Goal: Transaction & Acquisition: Purchase product/service

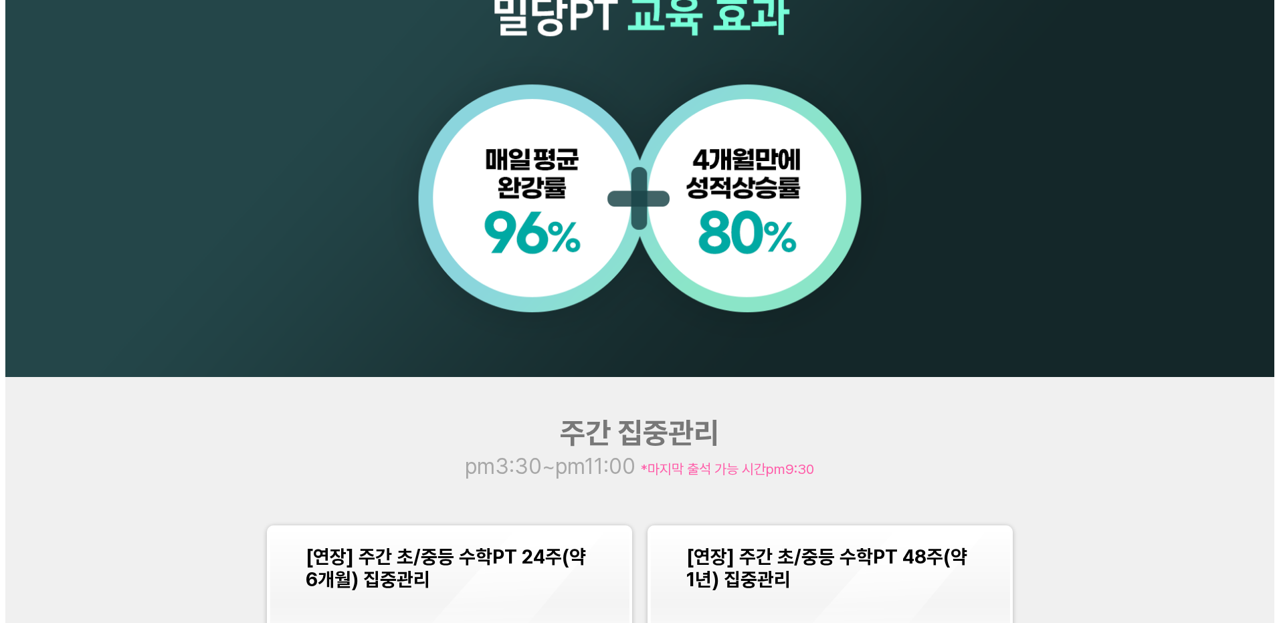
scroll to position [1538, 0]
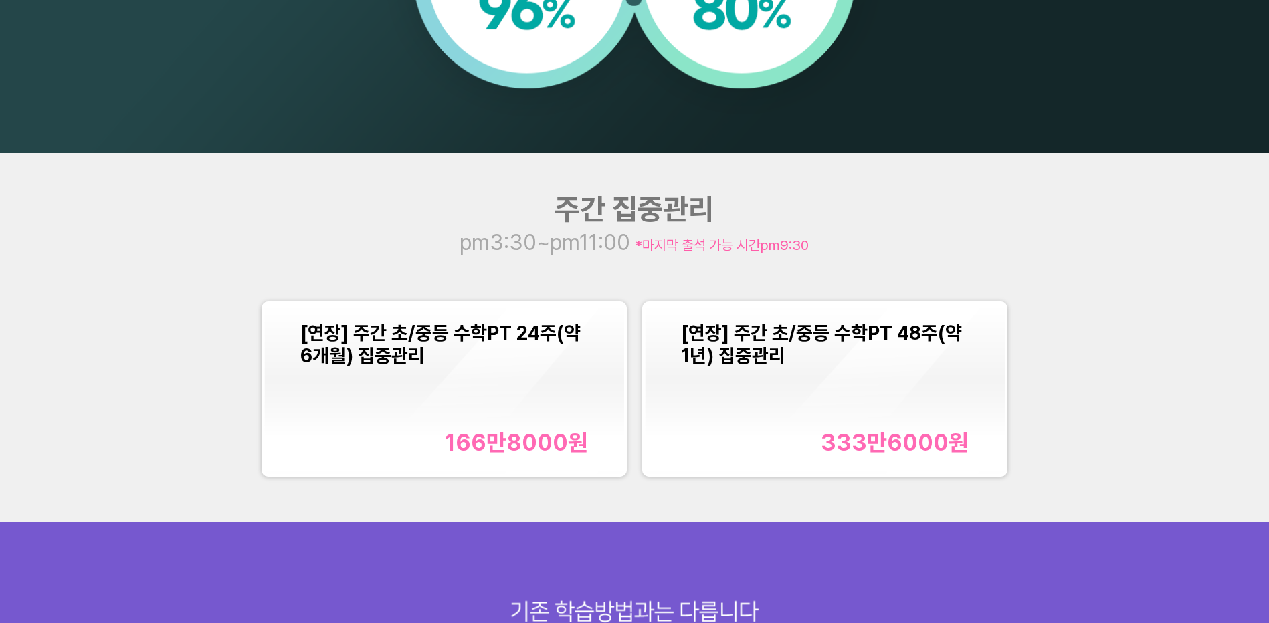
click at [760, 400] on div "[연장] 주간 초/중등 수학PT 48주(약 1년) 집중관리 333만6000 원" at bounding box center [825, 389] width 288 height 134
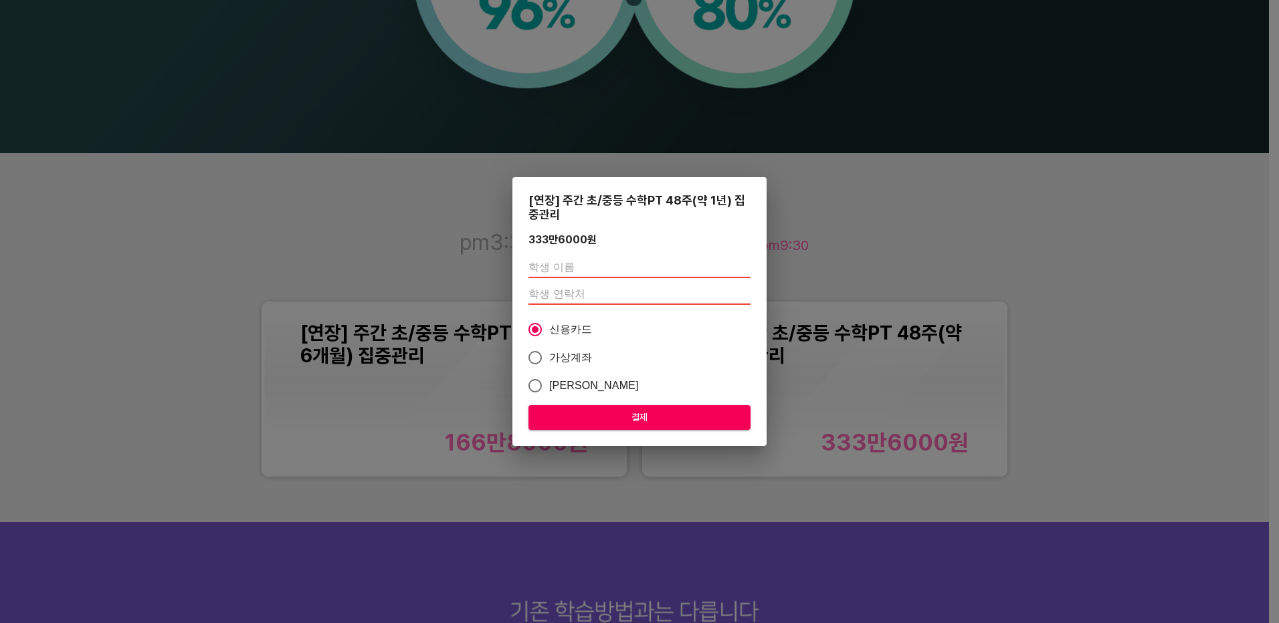
click at [548, 265] on input "text" at bounding box center [639, 267] width 222 height 21
type input "한상진"
click at [567, 294] on input "number" at bounding box center [639, 294] width 222 height 21
type input "01031392538"
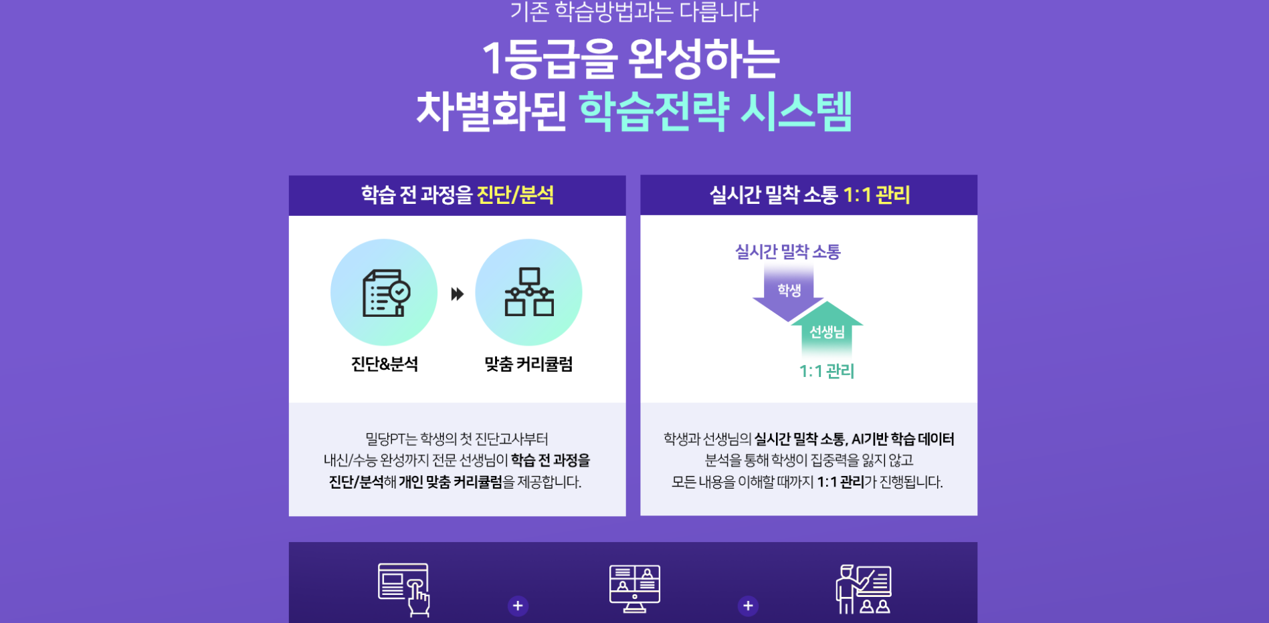
scroll to position [1806, 0]
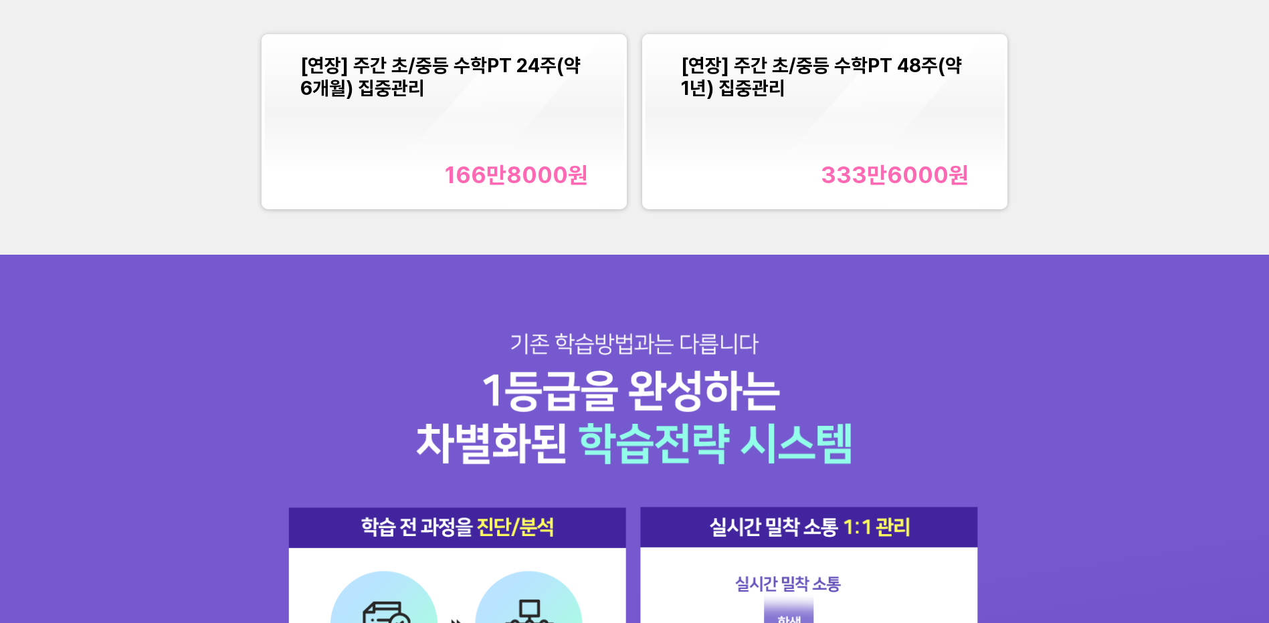
click at [494, 145] on div "[연장] 주간 초/중등 수학PT 24주(약 6개월) 집중관리 166만8000 원" at bounding box center [444, 121] width 288 height 134
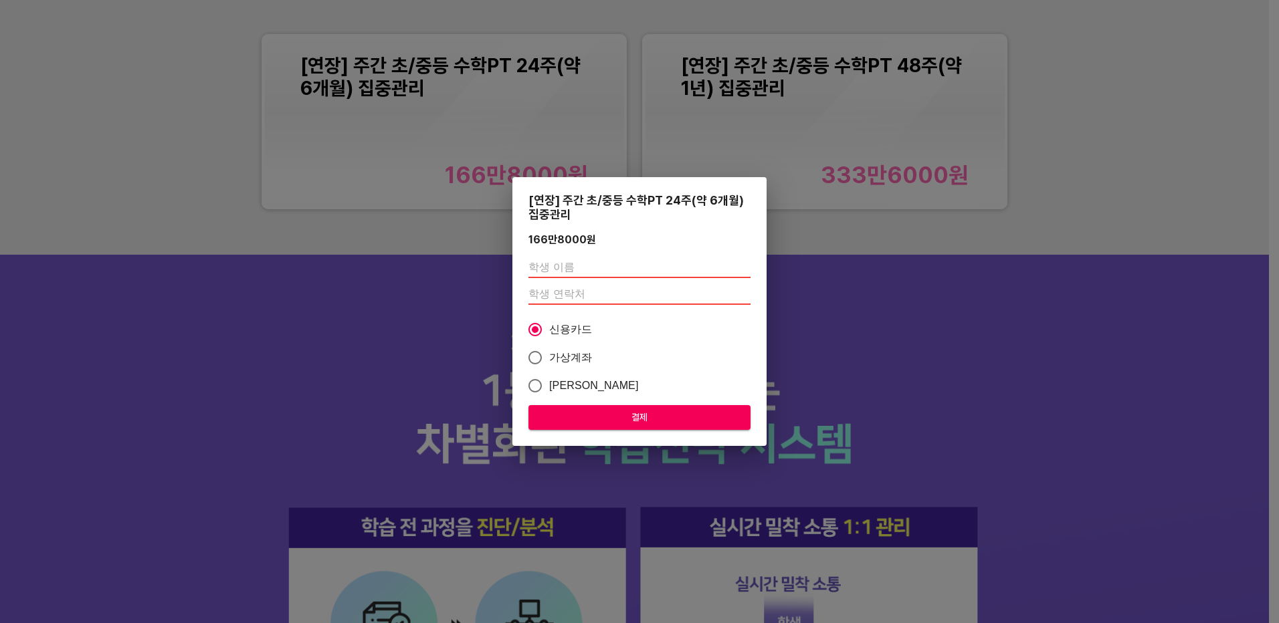
click at [558, 268] on input "text" at bounding box center [639, 267] width 222 height 21
type input "한상진"
click at [554, 295] on input "number" at bounding box center [639, 294] width 222 height 21
click at [564, 296] on input "number" at bounding box center [639, 294] width 222 height 21
type input "01031392538"
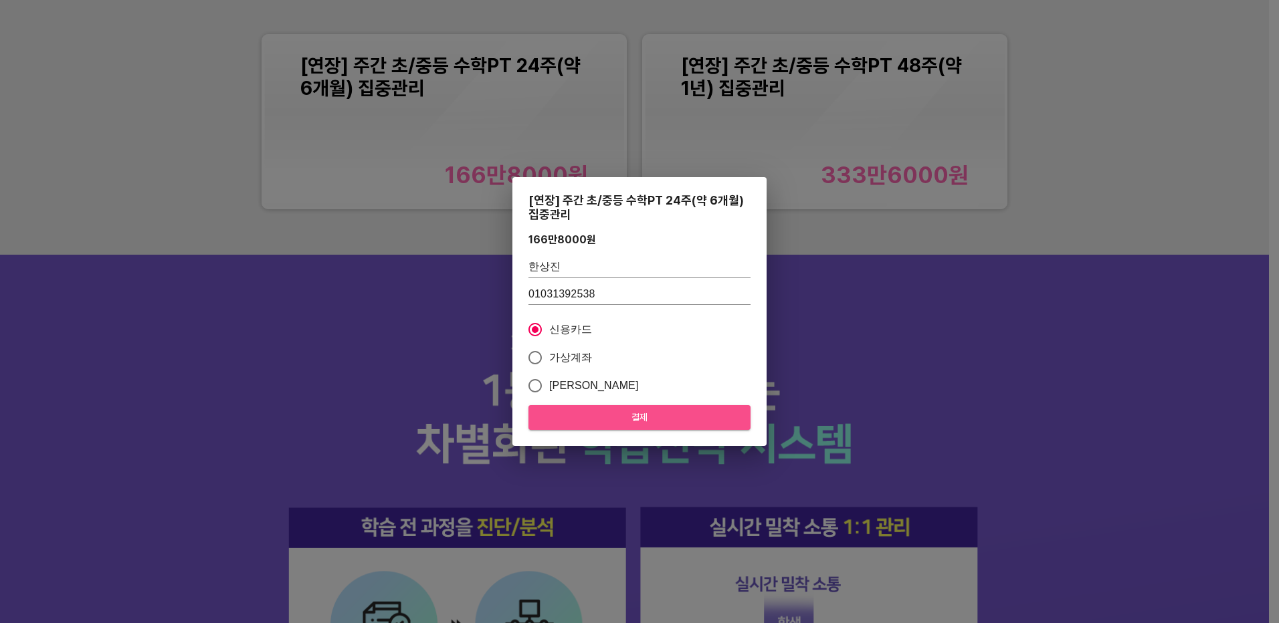
click at [601, 413] on span "결제" at bounding box center [639, 417] width 201 height 17
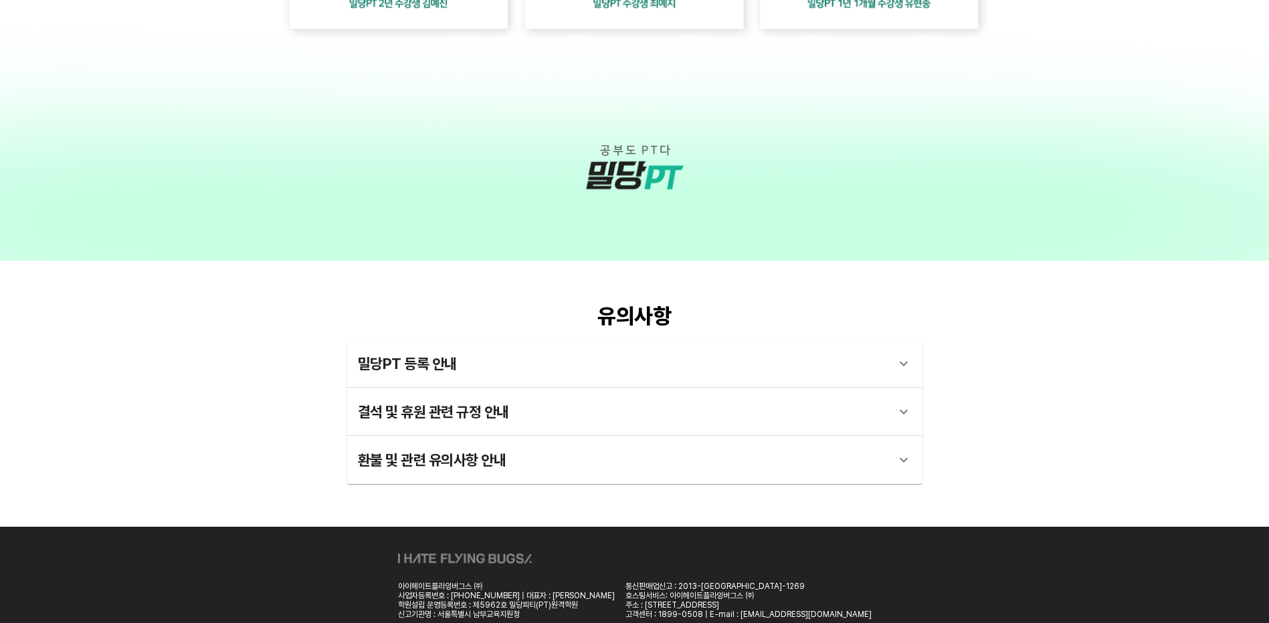
scroll to position [3640, 0]
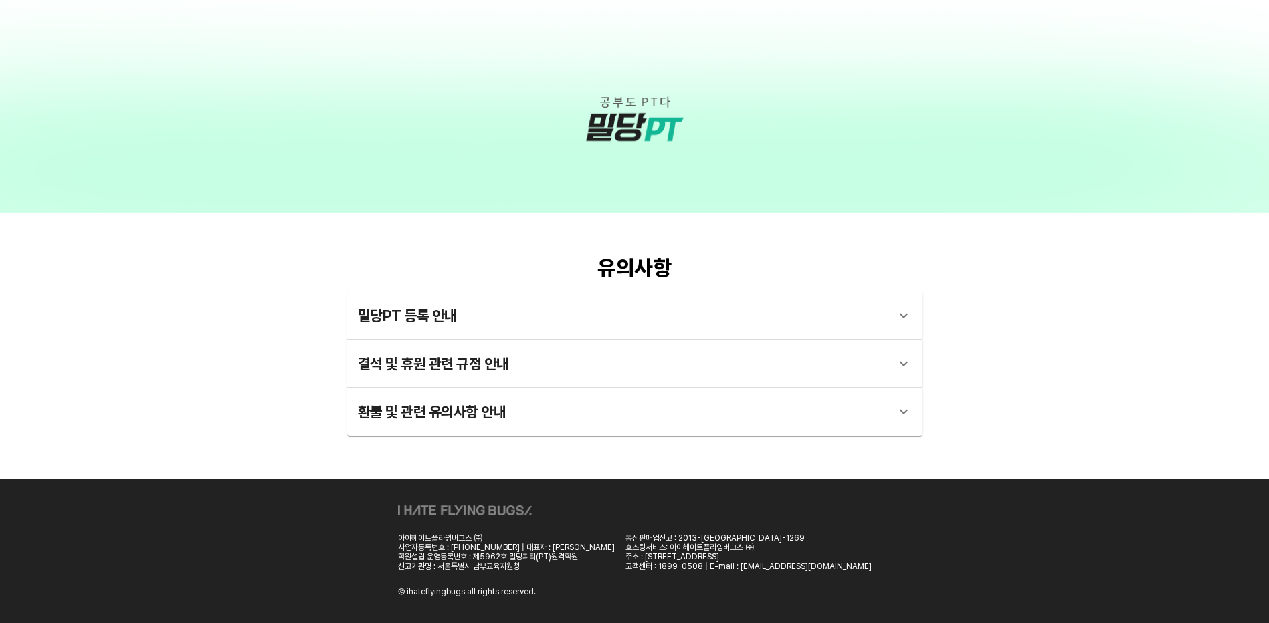
click at [720, 322] on div "밀당PT 등록 안내" at bounding box center [623, 316] width 530 height 32
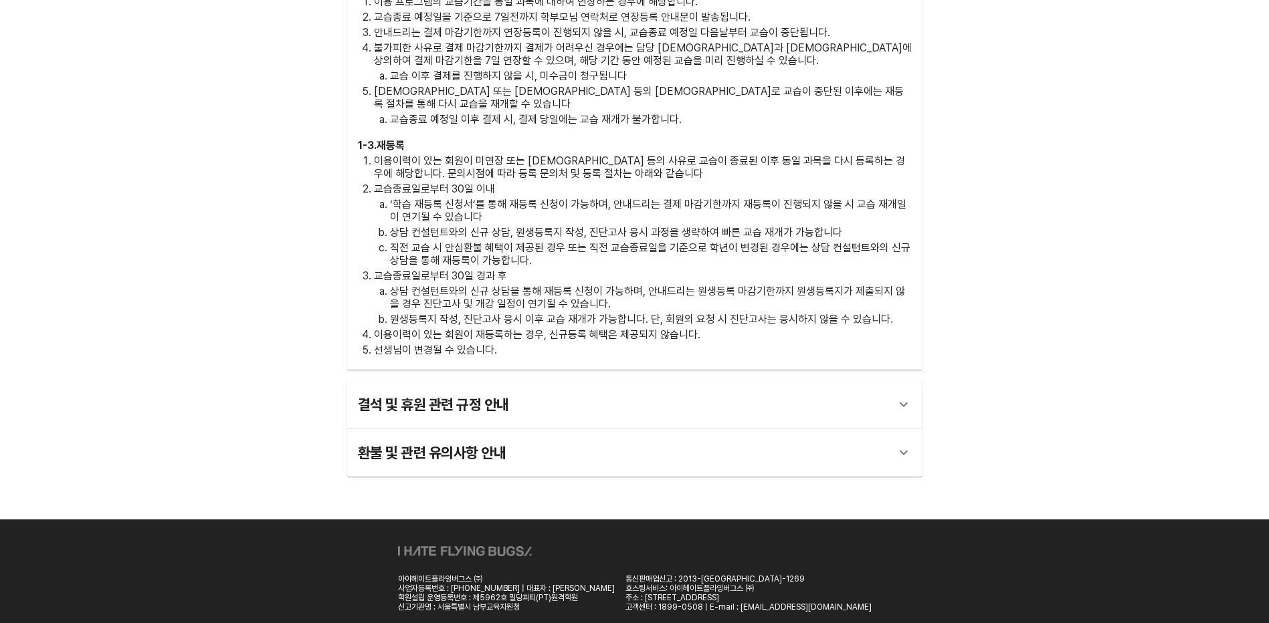
scroll to position [4183, 0]
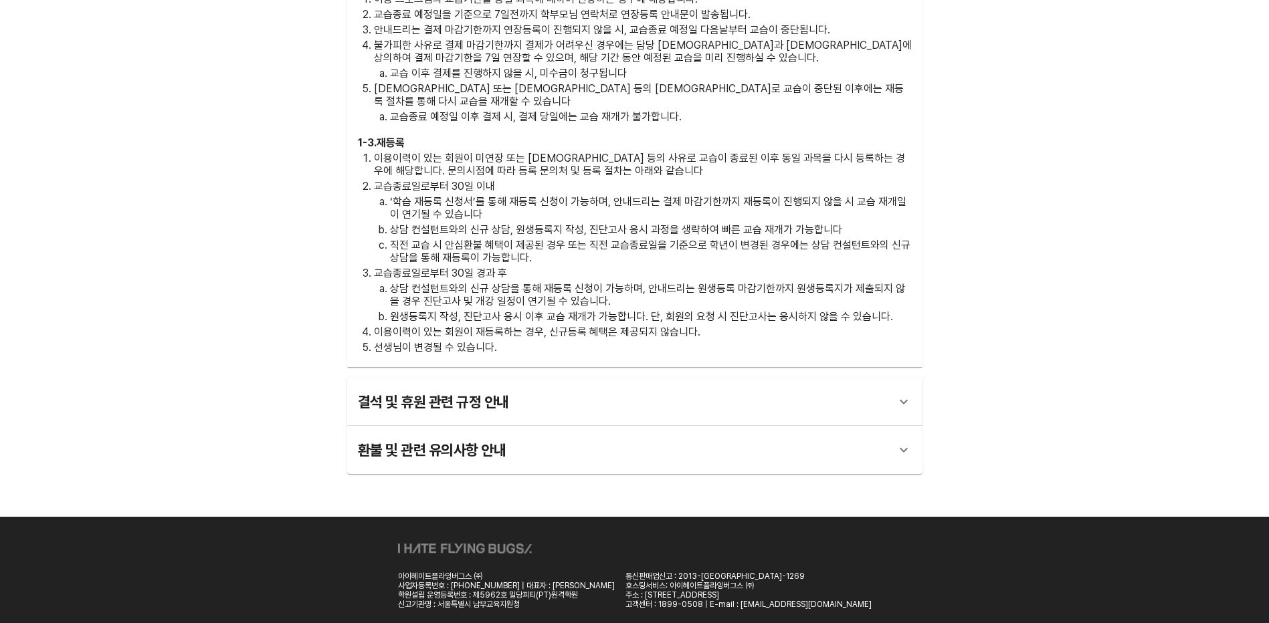
click at [718, 386] on div "결석 및 휴원 관련 규정 안내" at bounding box center [623, 402] width 530 height 32
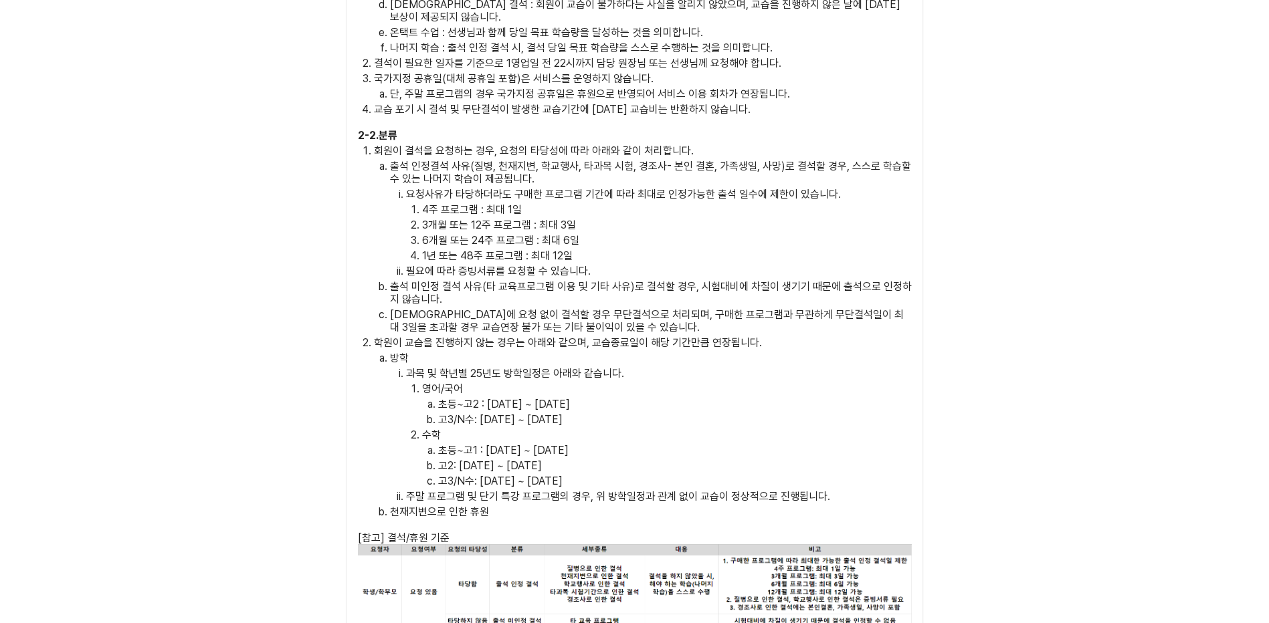
scroll to position [4517, 0]
